Goal: Task Accomplishment & Management: Manage account settings

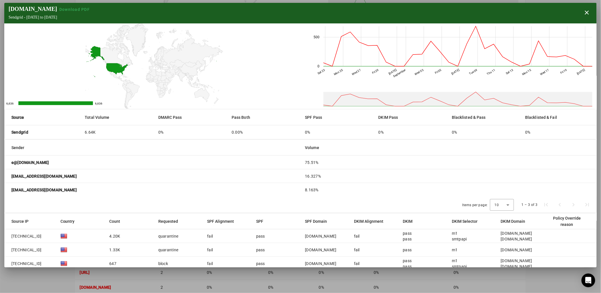
scroll to position [46, 0]
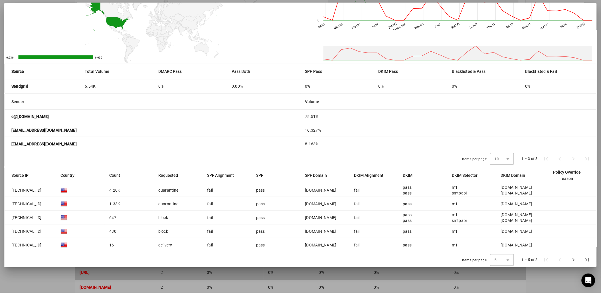
drag, startPoint x: 344, startPoint y: 275, endPoint x: 341, endPoint y: 272, distance: 3.2
click at [344, 275] on div at bounding box center [300, 146] width 601 height 293
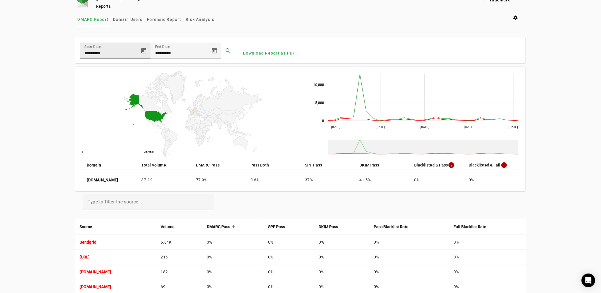
scroll to position [0, 0]
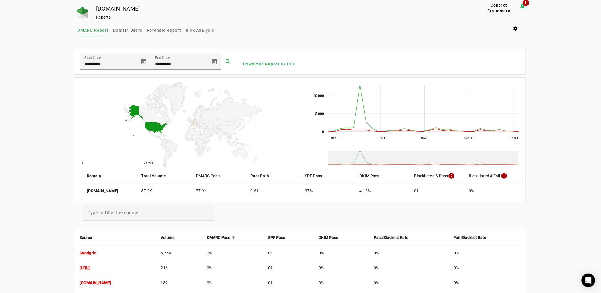
click at [75, 12] on div at bounding box center [83, 13] width 17 height 21
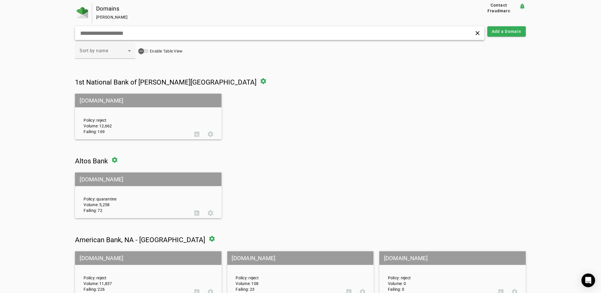
click at [129, 35] on input "text" at bounding box center [192, 33] width 225 height 7
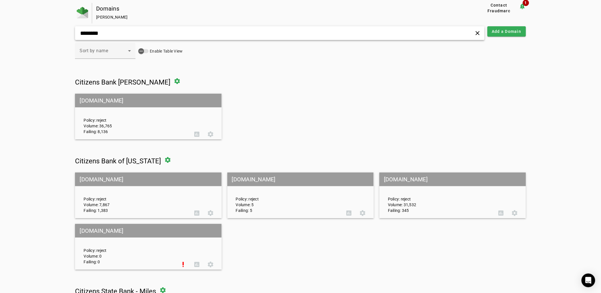
type input "********"
click at [93, 126] on div "Policy: reject Volume: 36,765 Failing: 8,136" at bounding box center [134, 117] width 110 height 36
click at [101, 110] on div "Policy: reject Volume: 36,765 Failing: 8,136" at bounding box center [134, 117] width 110 height 36
click at [104, 97] on mat-grid-tile-header "[DOMAIN_NAME]" at bounding box center [148, 101] width 146 height 14
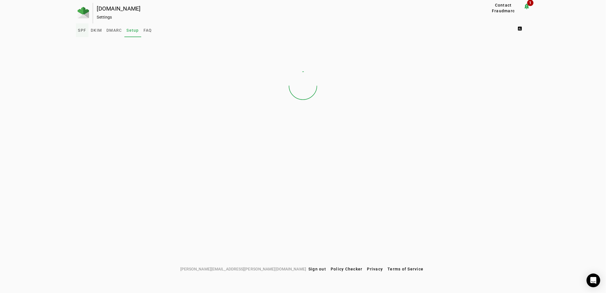
click at [83, 31] on span "SPF" at bounding box center [82, 30] width 8 height 4
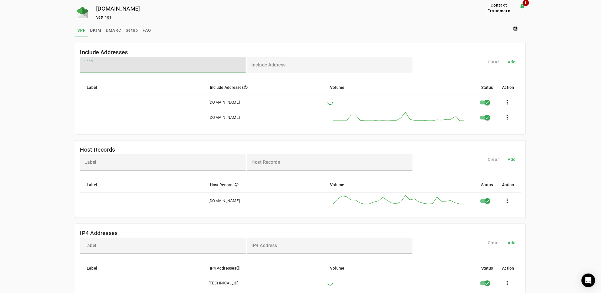
click at [195, 67] on input "Label" at bounding box center [162, 67] width 157 height 7
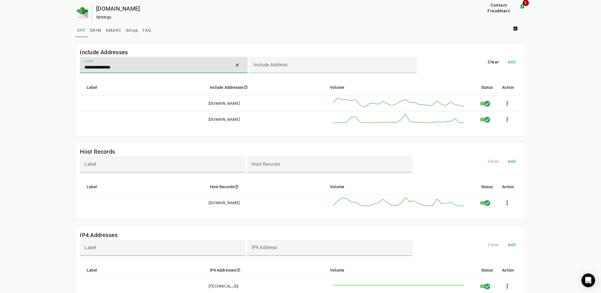
type input "**********"
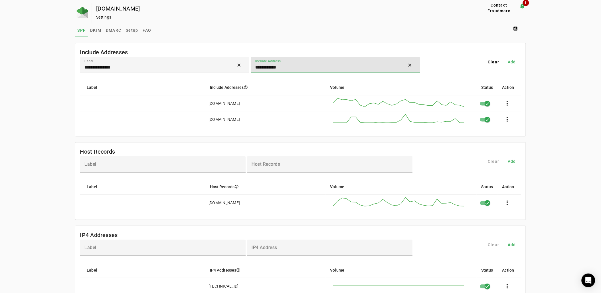
type input "**********"
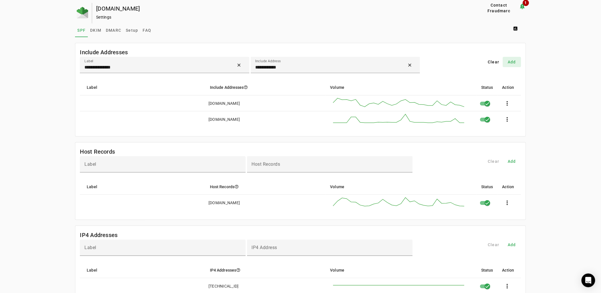
click at [518, 62] on span at bounding box center [512, 62] width 18 height 14
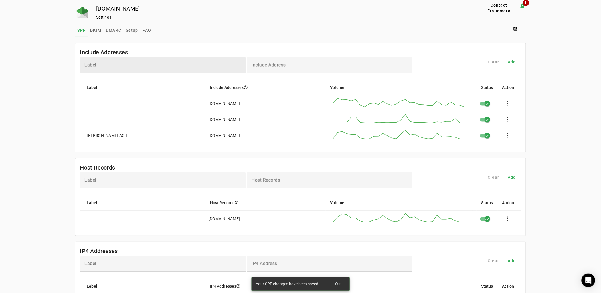
click at [140, 59] on div "Label" at bounding box center [162, 65] width 157 height 16
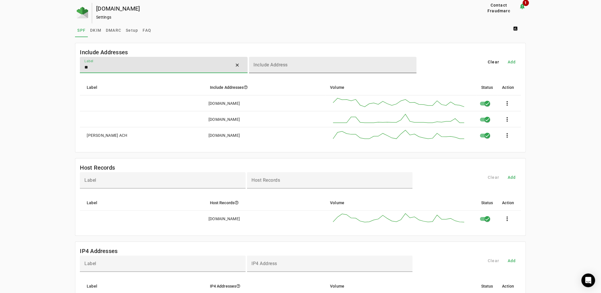
type input "*"
type input "**********"
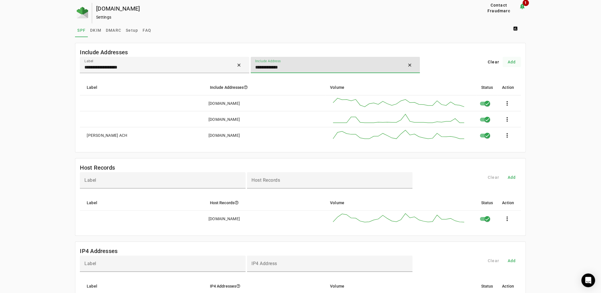
type input "**********"
click at [518, 65] on span at bounding box center [512, 62] width 18 height 14
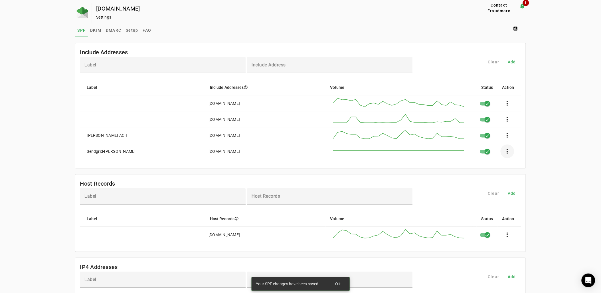
click at [506, 150] on span at bounding box center [507, 151] width 14 height 14
click at [489, 150] on div at bounding box center [300, 146] width 601 height 293
click at [490, 153] on icon "button" at bounding box center [487, 151] width 5 height 5
click at [511, 151] on span at bounding box center [507, 151] width 14 height 14
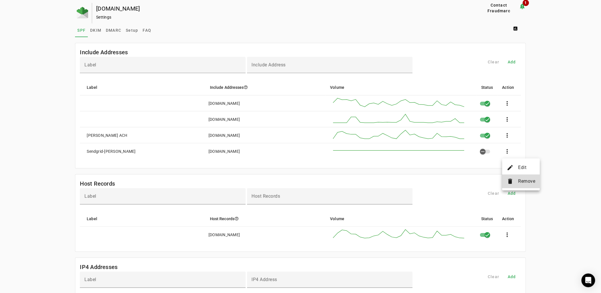
click at [521, 186] on button "delete Remove" at bounding box center [521, 181] width 38 height 14
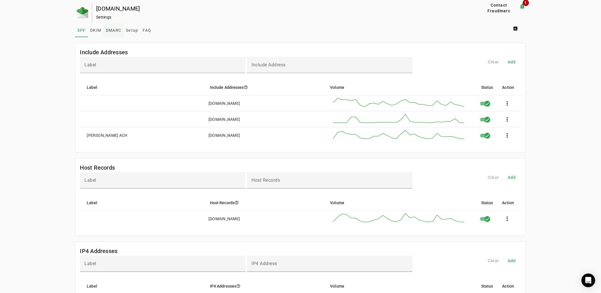
click at [117, 32] on span "DMARC" at bounding box center [113, 30] width 15 height 4
